Goal: Find specific page/section: Find specific page/section

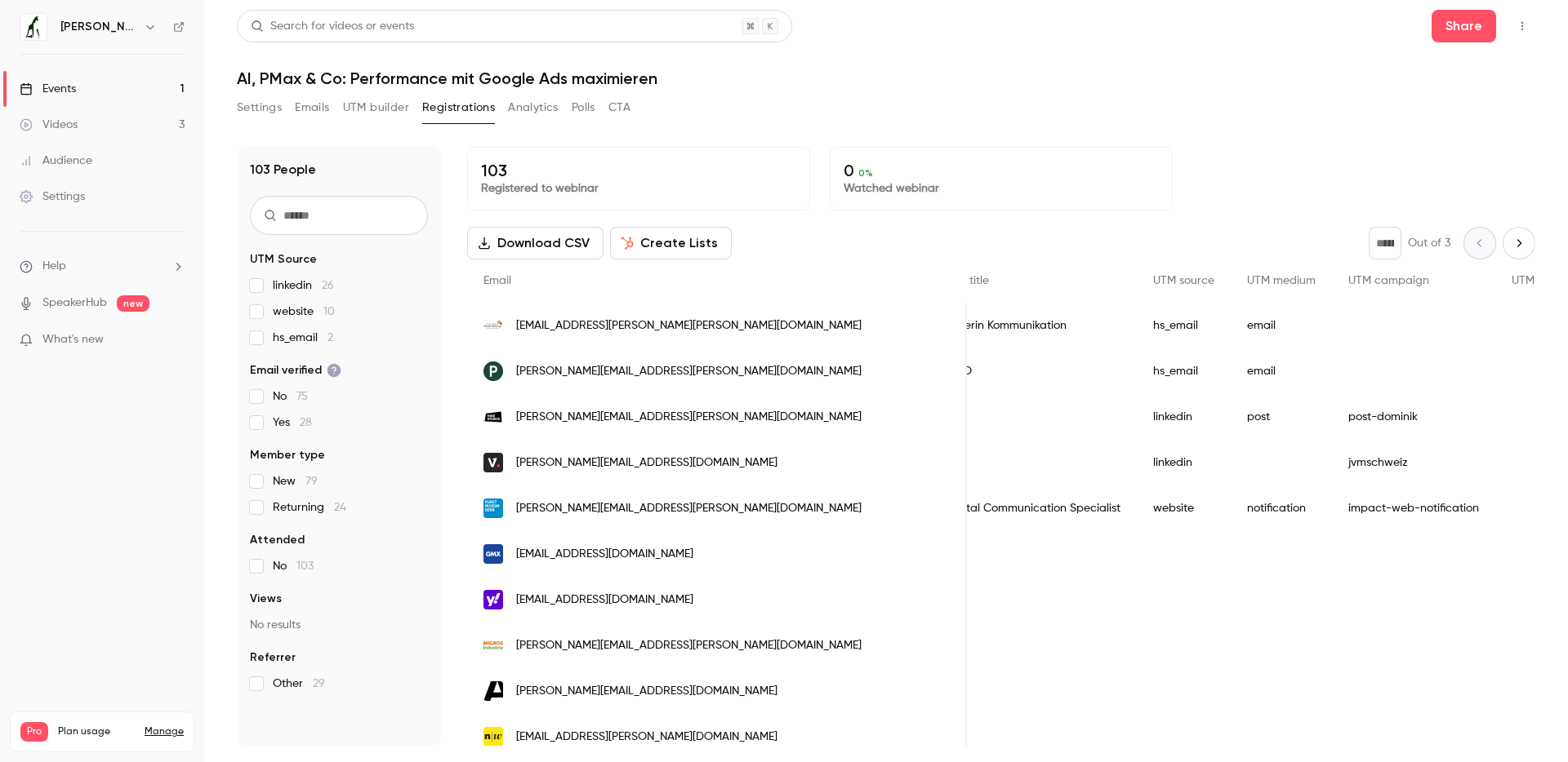
scroll to position [0, 972]
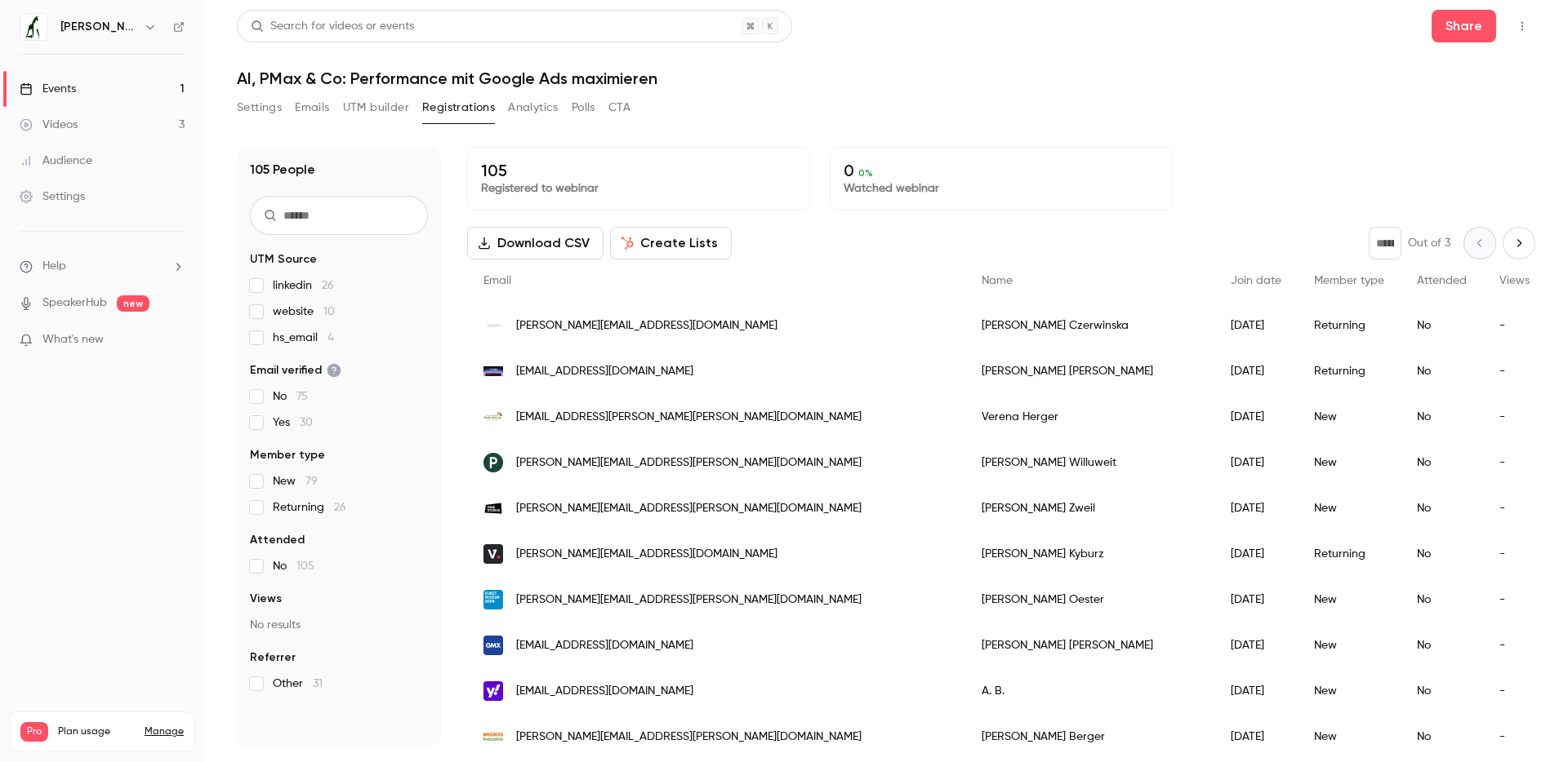
click at [965, 266] on div "Name" at bounding box center [1089, 281] width 249 height 44
click at [965, 264] on div "Name" at bounding box center [1089, 281] width 249 height 44
click at [965, 284] on div "Name" at bounding box center [1089, 281] width 249 height 44
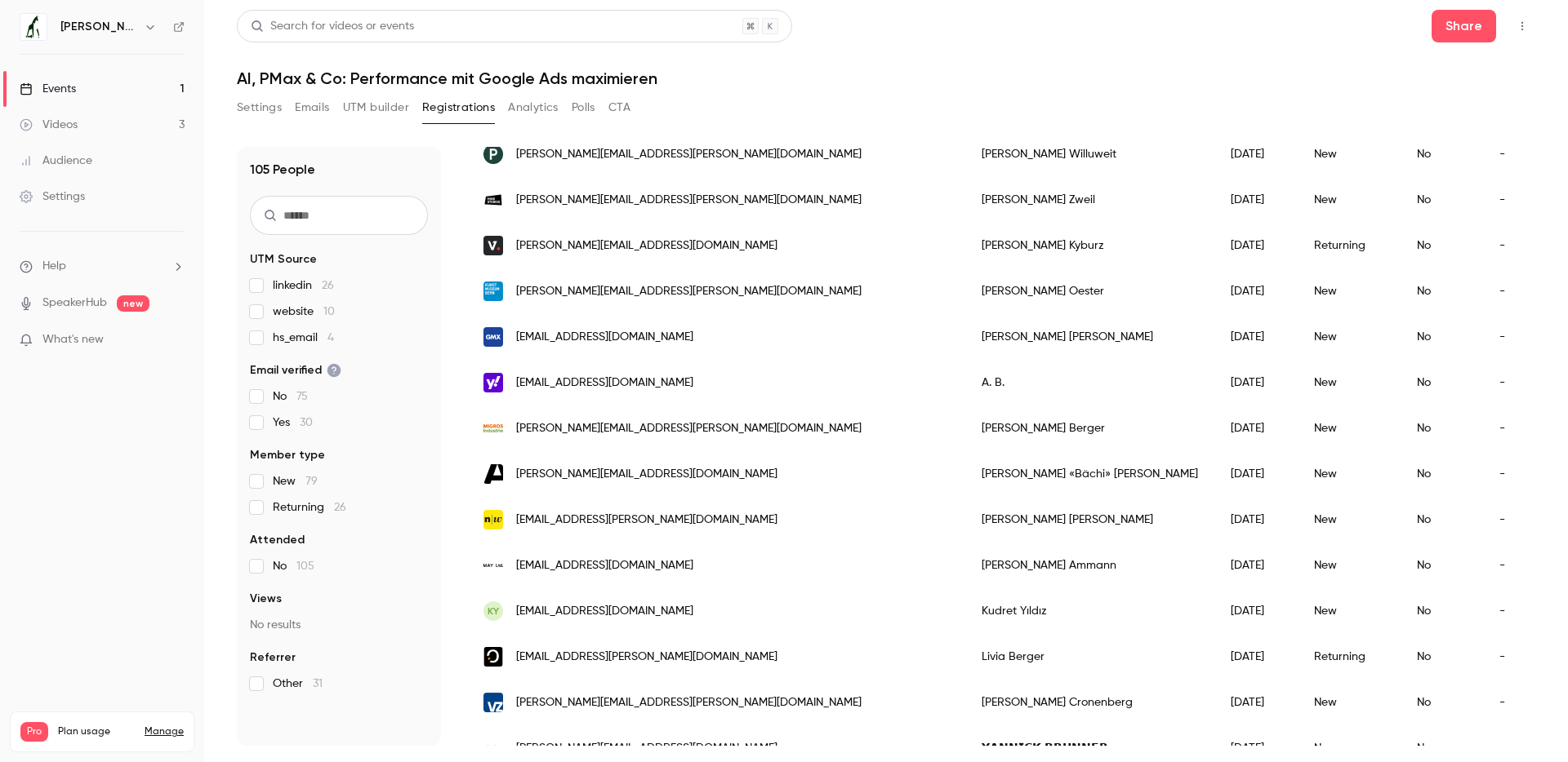
scroll to position [311, 0]
click at [287, 503] on span "Returning 26" at bounding box center [309, 507] width 73 height 16
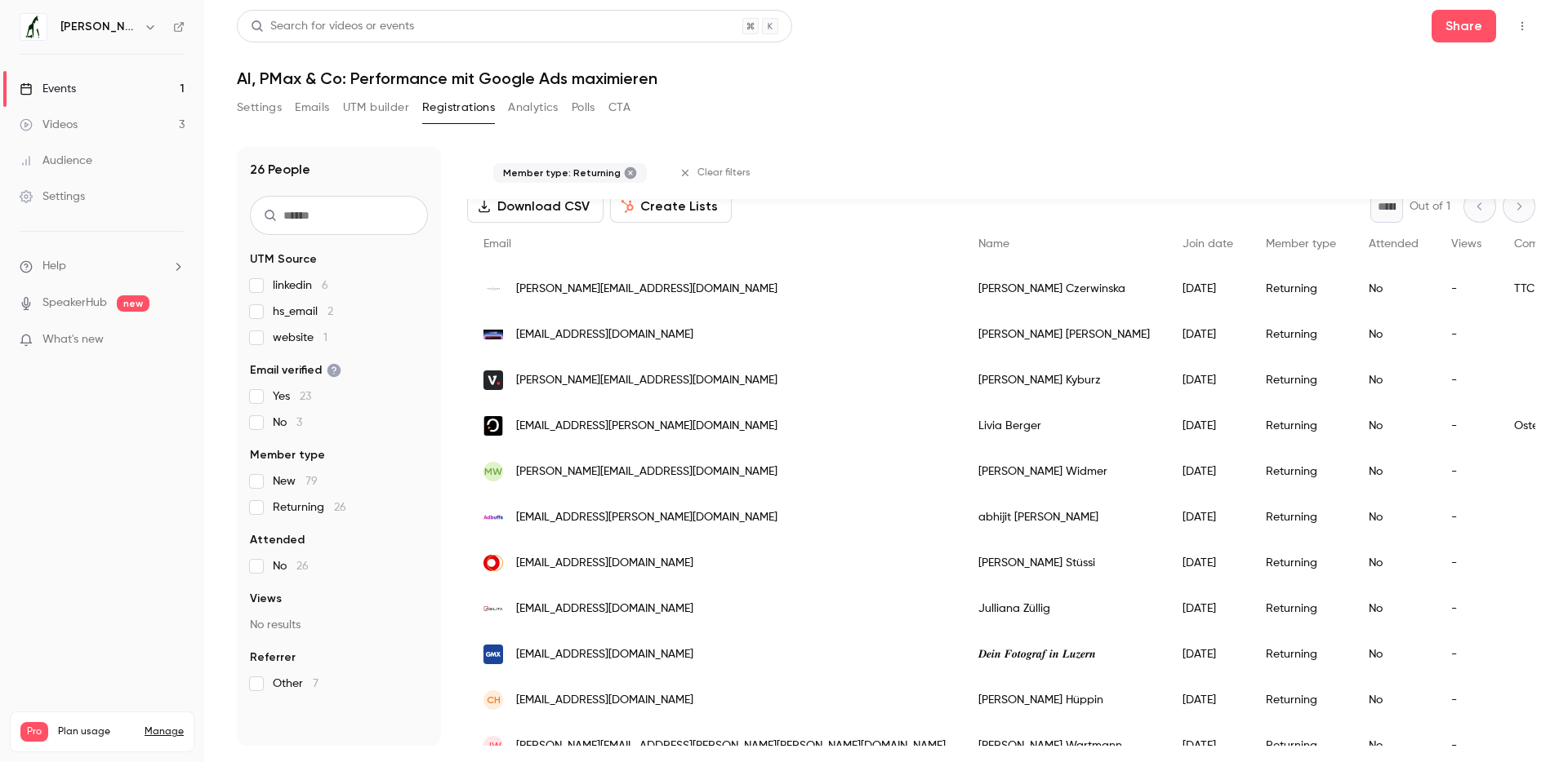
scroll to position [80, 0]
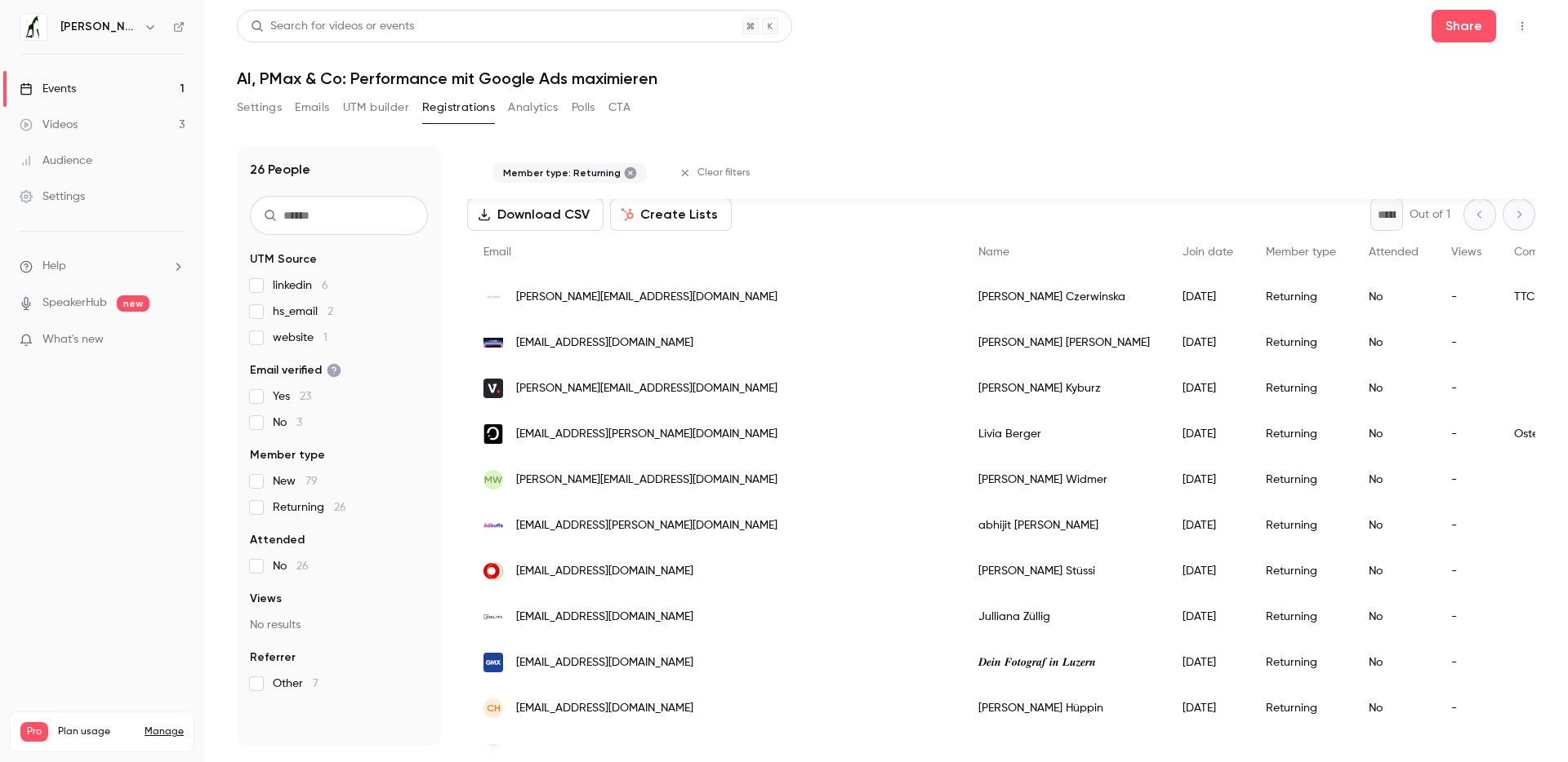
click at [270, 505] on label "Returning 26" at bounding box center [338, 507] width 178 height 16
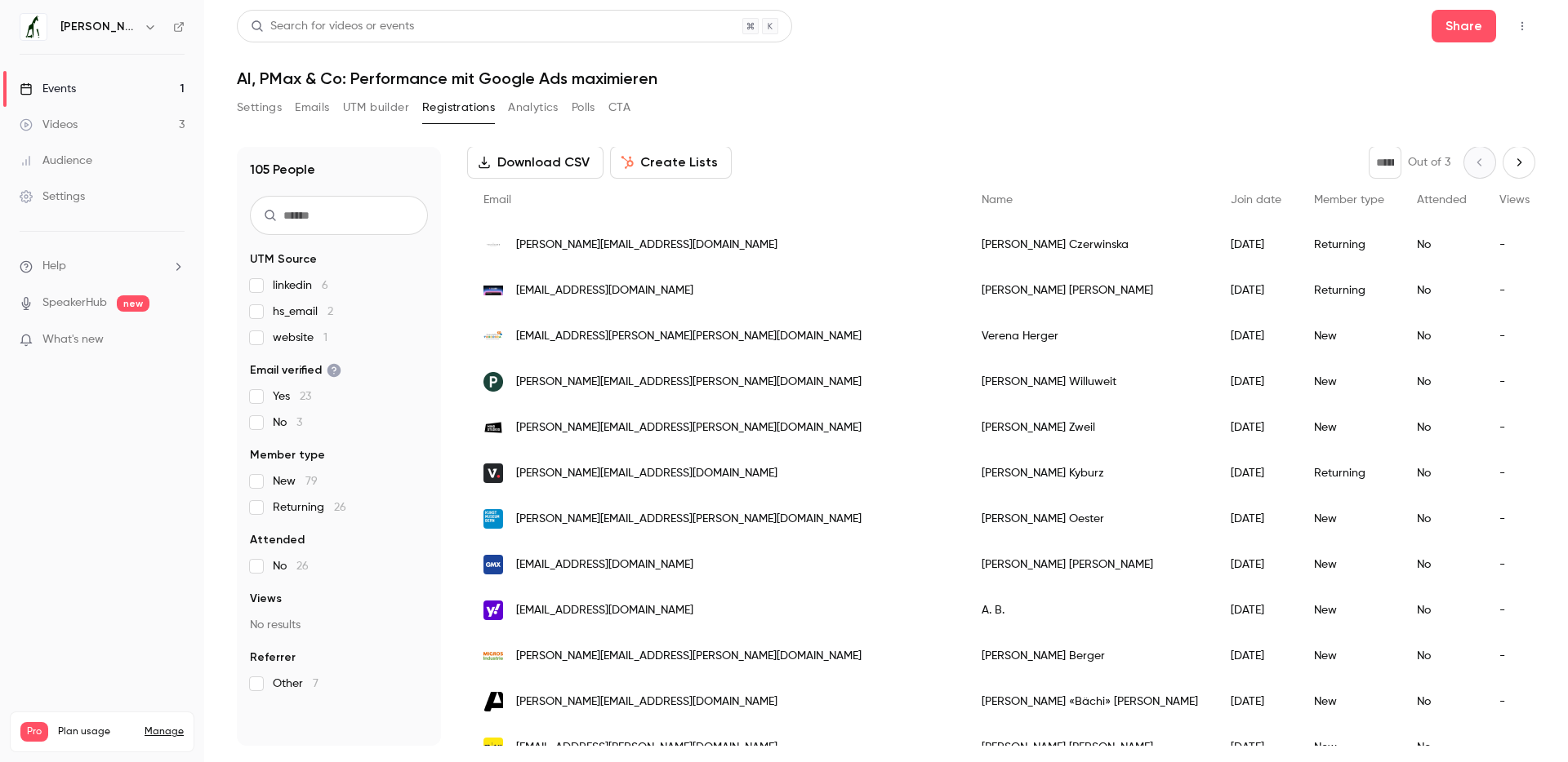
scroll to position [29, 0]
